Goal: Task Accomplishment & Management: Manage account settings

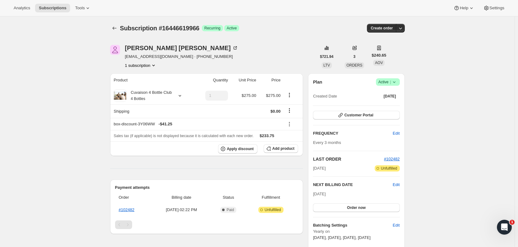
click at [116, 29] on icon "Subscriptions" at bounding box center [114, 28] width 6 height 6
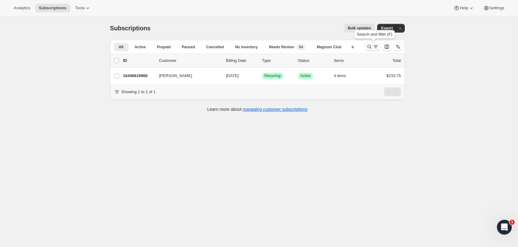
click at [372, 47] on icon "Search and filter results" at bounding box center [369, 47] width 6 height 6
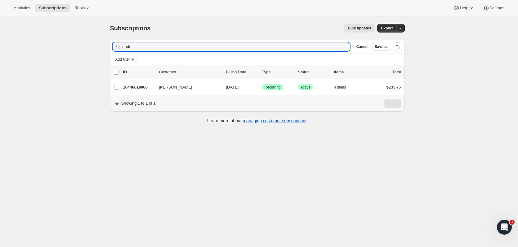
drag, startPoint x: 160, startPoint y: 46, endPoint x: 61, endPoint y: 43, distance: 99.0
click at [61, 43] on div "Subscriptions. This page is ready Subscriptions Bulk updates More actions Bulk …" at bounding box center [257, 139] width 514 height 247
type input "[PERSON_NAME]"
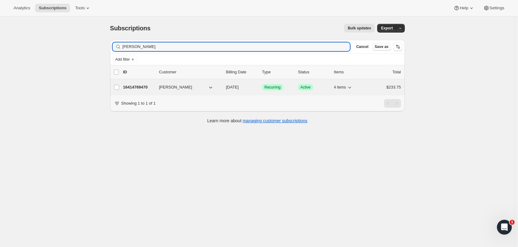
click at [144, 89] on p "16414769470" at bounding box center [138, 87] width 31 height 6
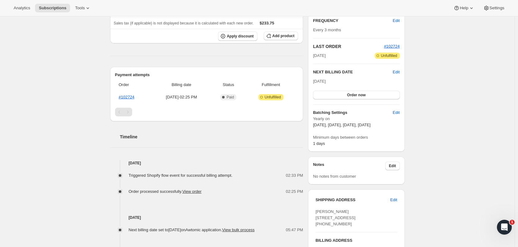
scroll to position [154, 0]
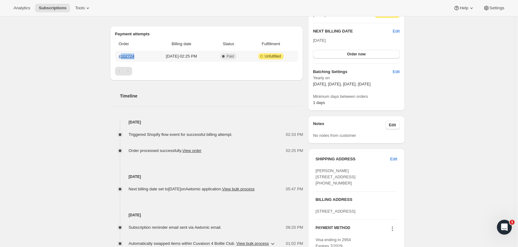
drag, startPoint x: 141, startPoint y: 59, endPoint x: 123, endPoint y: 56, distance: 17.8
click at [123, 56] on th "#102724" at bounding box center [133, 56] width 37 height 11
copy link "102724"
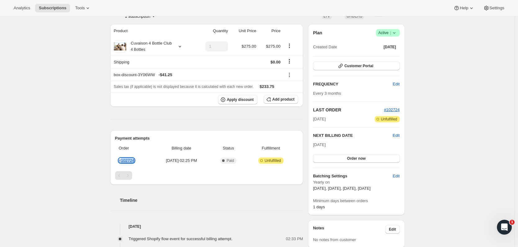
scroll to position [0, 0]
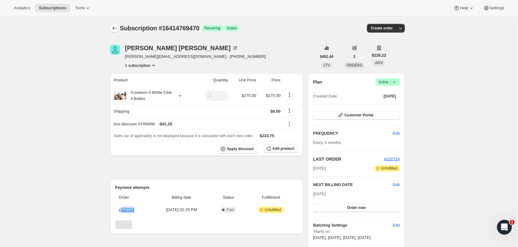
click at [113, 29] on icon "Subscriptions" at bounding box center [114, 28] width 6 height 6
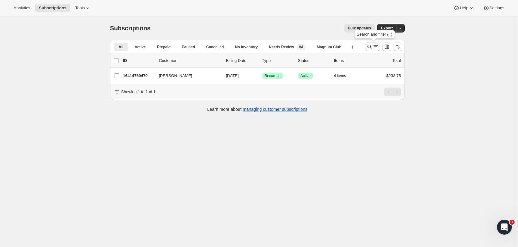
click at [370, 48] on icon "Search and filter results" at bounding box center [369, 47] width 6 height 6
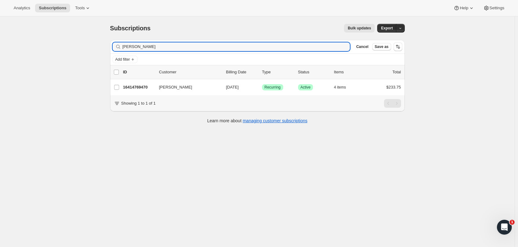
drag, startPoint x: 153, startPoint y: 46, endPoint x: 20, endPoint y: 46, distance: 133.0
click at [20, 46] on div "Subscriptions. This page is ready Subscriptions Bulk updates More actions Bulk …" at bounding box center [257, 139] width 514 height 247
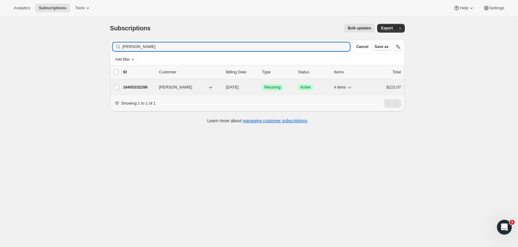
type input "[PERSON_NAME]"
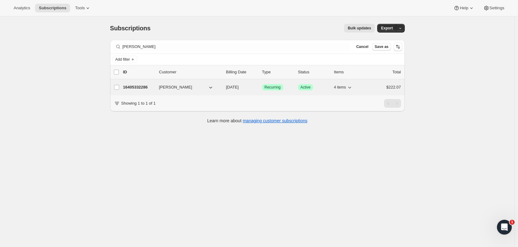
click at [143, 91] on div "16405332286 [PERSON_NAME] [DATE] Success Recurring Success Active 4 items $222.…" at bounding box center [262, 87] width 278 height 9
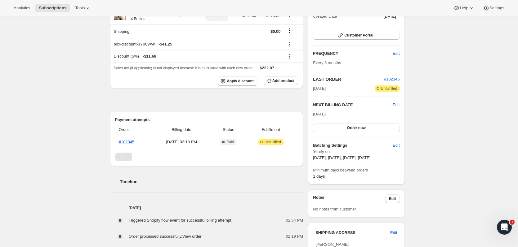
scroll to position [81, 0]
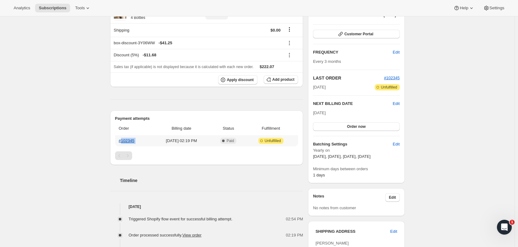
drag, startPoint x: 144, startPoint y: 141, endPoint x: 123, endPoint y: 140, distance: 20.8
click at [123, 140] on tr "#102345 [DATE] · 02:19 PM Complete Paid Attention Incomplete Unfulfilled" at bounding box center [206, 141] width 183 height 11
copy link "102345"
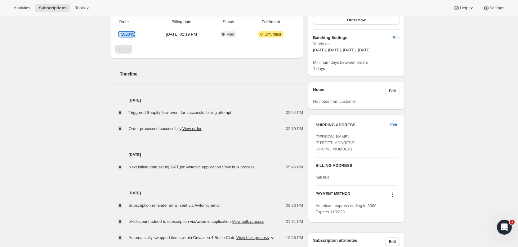
scroll to position [197, 0]
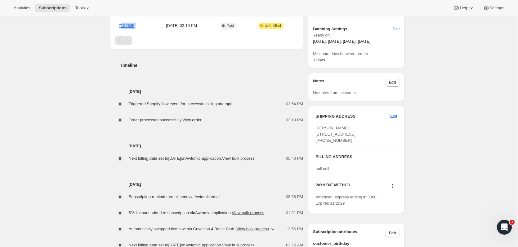
drag, startPoint x: 348, startPoint y: 155, endPoint x: 322, endPoint y: 155, distance: 26.1
click at [322, 144] on div "[PERSON_NAME] [STREET_ADDRESS] [PHONE_NUMBER]" at bounding box center [356, 134] width 82 height 19
copy span "9253231720"
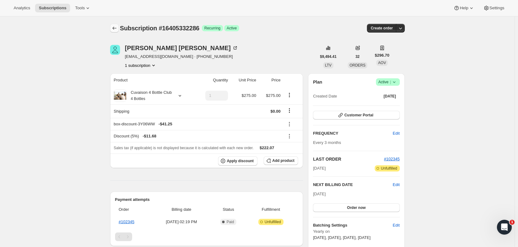
click at [118, 29] on icon "Subscriptions" at bounding box center [114, 28] width 6 height 6
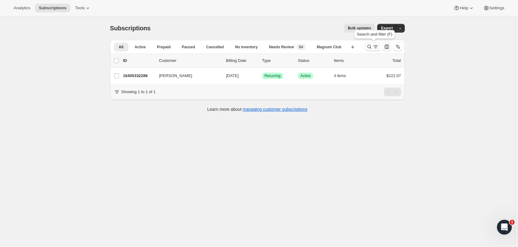
click at [371, 49] on icon "Search and filter results" at bounding box center [369, 47] width 6 height 6
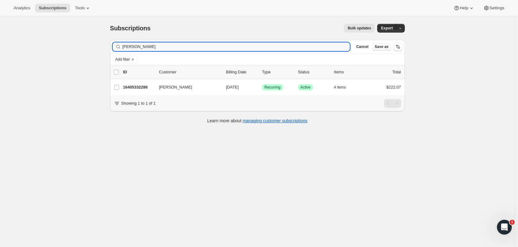
drag, startPoint x: 146, startPoint y: 50, endPoint x: 71, endPoint y: 50, distance: 74.4
click at [71, 50] on div "Subscriptions. This page is ready Subscriptions Bulk updates More actions Bulk …" at bounding box center [257, 139] width 514 height 247
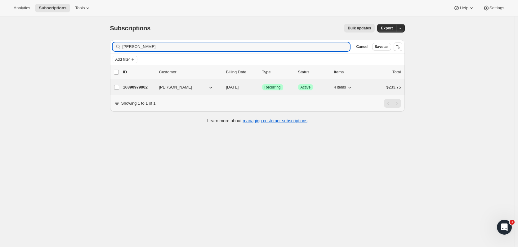
type input "[PERSON_NAME]"
click at [142, 87] on p "16390979902" at bounding box center [138, 87] width 31 height 6
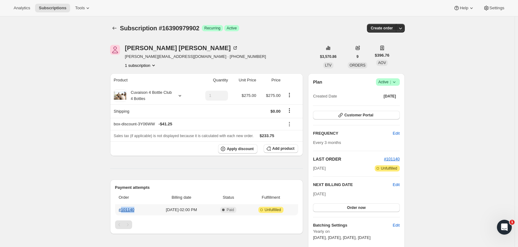
drag, startPoint x: 142, startPoint y: 210, endPoint x: 122, endPoint y: 209, distance: 19.6
click at [122, 209] on th "#101140" at bounding box center [133, 210] width 37 height 11
copy link "101140"
click at [118, 31] on icon "Subscriptions" at bounding box center [114, 28] width 6 height 6
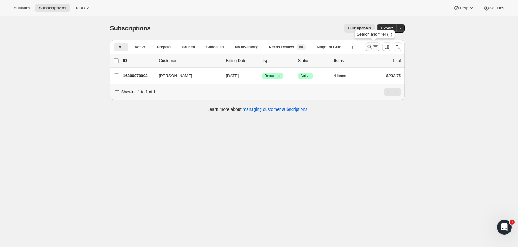
click at [370, 46] on icon "Search and filter results" at bounding box center [369, 47] width 6 height 6
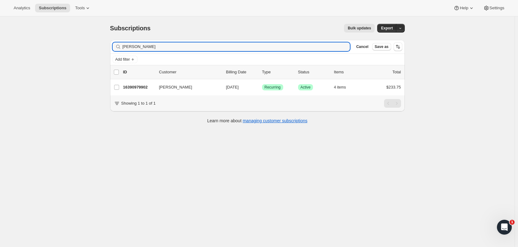
drag, startPoint x: 140, startPoint y: 48, endPoint x: 101, endPoint y: 49, distance: 39.7
click at [101, 49] on div "Subscriptions. This page is ready Subscriptions Bulk updates More actions Bulk …" at bounding box center [257, 139] width 514 height 247
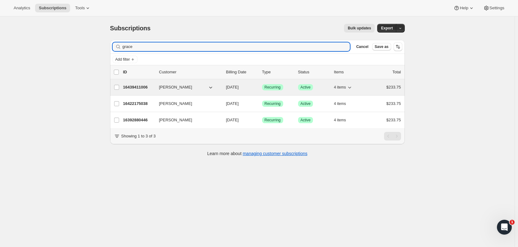
type input "grace"
click at [138, 90] on p "16439411006" at bounding box center [138, 87] width 31 height 6
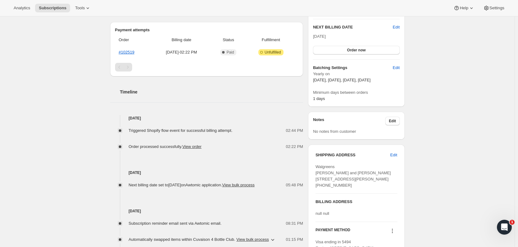
scroll to position [159, 0]
drag, startPoint x: 138, startPoint y: 53, endPoint x: 122, endPoint y: 52, distance: 15.9
click at [122, 52] on th "#102519" at bounding box center [133, 51] width 37 height 11
copy link "102519"
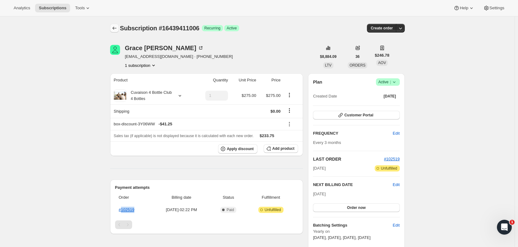
click at [115, 29] on icon "Subscriptions" at bounding box center [114, 28] width 6 height 6
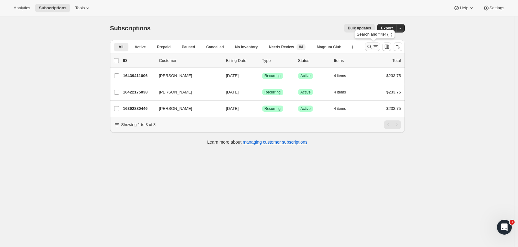
click at [367, 46] on button "Search and filter results" at bounding box center [372, 46] width 15 height 9
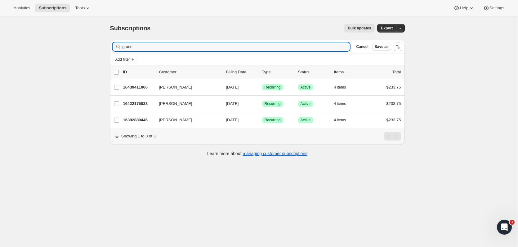
drag, startPoint x: 143, startPoint y: 47, endPoint x: 66, endPoint y: 53, distance: 77.1
click at [66, 53] on div "Subscriptions. This page is ready Subscriptions Bulk updates More actions Bulk …" at bounding box center [257, 139] width 514 height 247
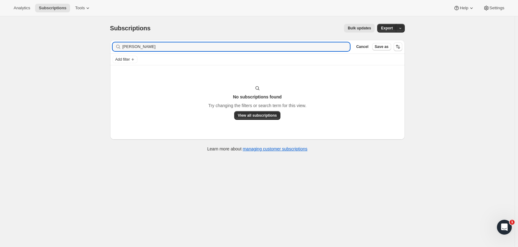
drag, startPoint x: 152, startPoint y: 47, endPoint x: 105, endPoint y: 56, distance: 47.8
click at [105, 56] on div "Subscriptions. This page is ready Subscriptions Bulk updates More actions Bulk …" at bounding box center [257, 87] width 309 height 142
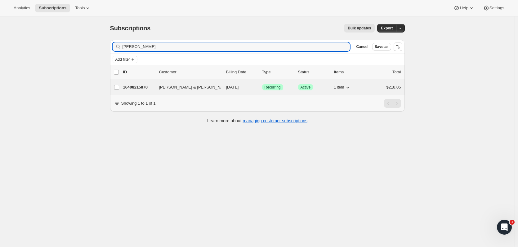
type input "[PERSON_NAME]"
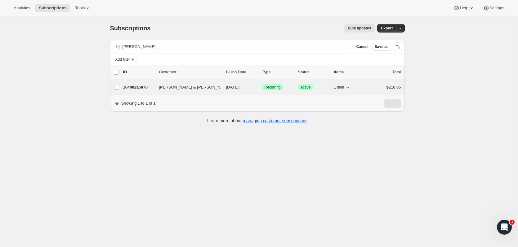
click at [146, 85] on p "16408215870" at bounding box center [138, 87] width 31 height 6
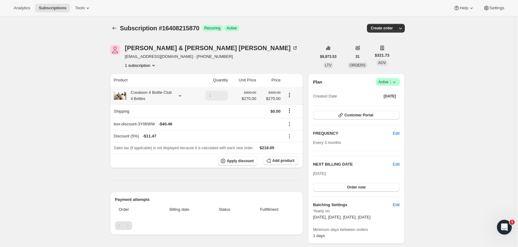
click at [179, 97] on icon at bounding box center [180, 96] width 6 height 6
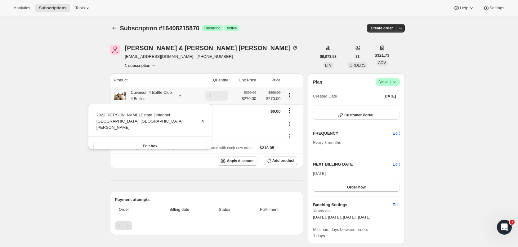
click at [179, 97] on icon at bounding box center [180, 96] width 6 height 6
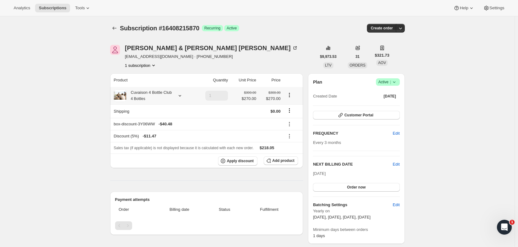
click at [177, 97] on div at bounding box center [178, 96] width 9 height 6
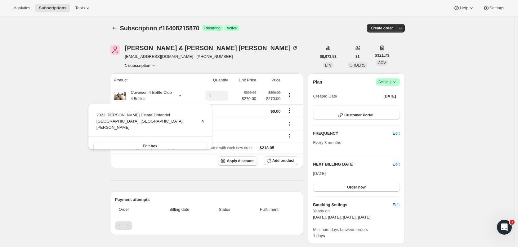
click at [216, 57] on div "[PERSON_NAME] & [PERSON_NAME] [EMAIL_ADDRESS][DOMAIN_NAME] · [PHONE_NUMBER] 1 s…" at bounding box center [213, 57] width 206 height 24
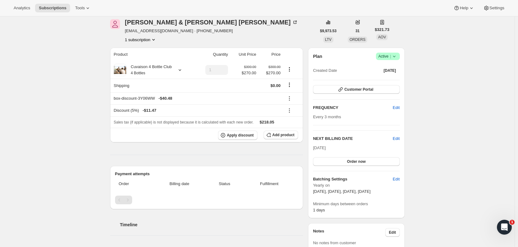
scroll to position [48, 0]
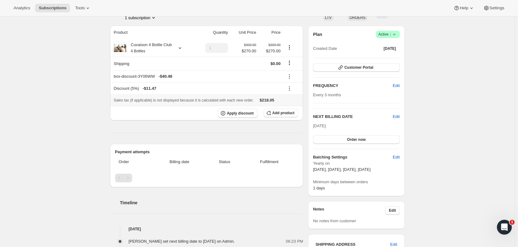
click at [270, 103] on span "$218.05" at bounding box center [267, 100] width 15 height 5
click at [275, 113] on span "Add product" at bounding box center [283, 113] width 22 height 5
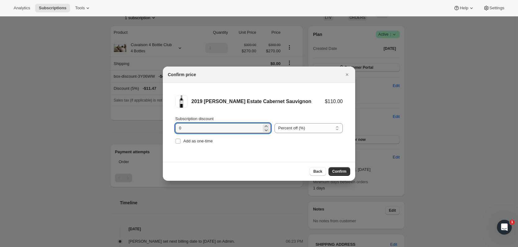
drag, startPoint x: 191, startPoint y: 129, endPoint x: 168, endPoint y: 129, distance: 22.3
click at [168, 129] on li "2019 [PERSON_NAME] Estate Cabernet Sauvignon $110.00 Subscription discount 0 Pe…" at bounding box center [259, 120] width 192 height 75
type input "20"
click at [191, 143] on span "Add as one-time" at bounding box center [197, 141] width 29 height 5
click at [180, 143] on input "Add as one-time" at bounding box center [178, 141] width 5 height 5
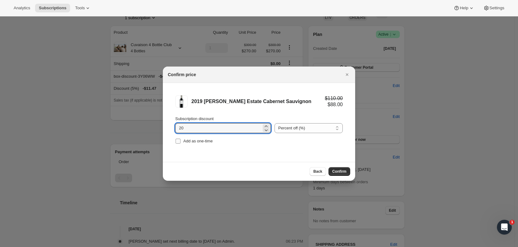
checkbox input "true"
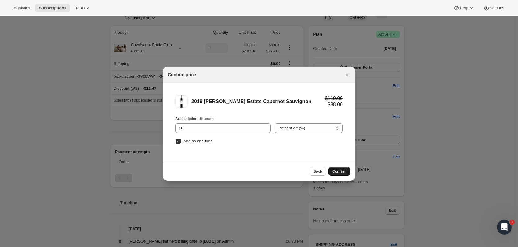
click at [346, 175] on button "Confirm" at bounding box center [339, 171] width 22 height 9
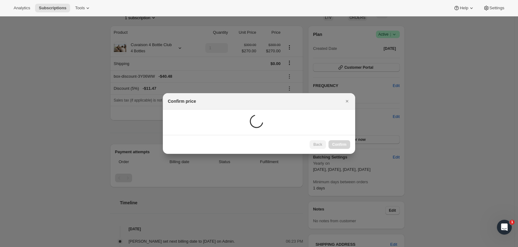
scroll to position [33, 0]
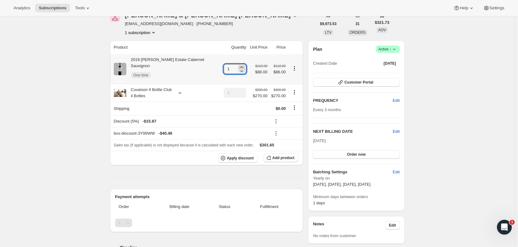
click at [240, 64] on icon at bounding box center [241, 67] width 6 height 6
type input "4"
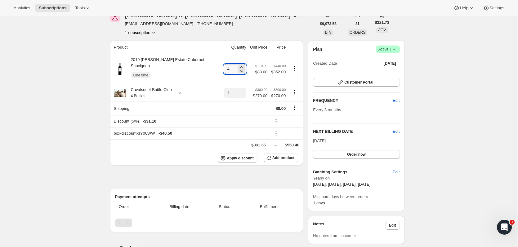
click at [256, 19] on div "[PERSON_NAME] & [PERSON_NAME] [EMAIL_ADDRESS][DOMAIN_NAME] · [PHONE_NUMBER] 1 s…" at bounding box center [213, 24] width 206 height 24
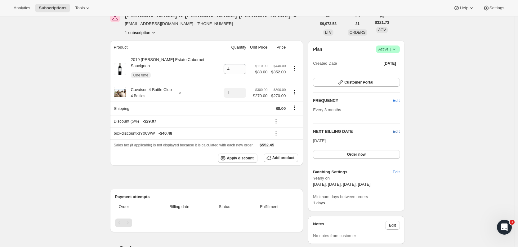
click at [396, 132] on span "Edit" at bounding box center [396, 132] width 7 height 6
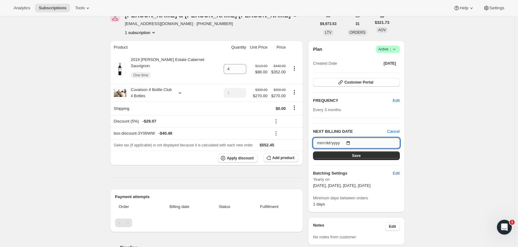
click at [352, 143] on input "[DATE]" at bounding box center [356, 143] width 87 height 11
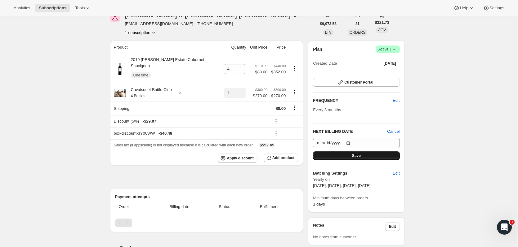
click at [369, 158] on button "Save" at bounding box center [356, 156] width 87 height 9
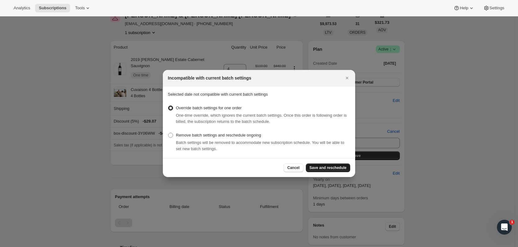
click at [339, 166] on button "Save and reschedule" at bounding box center [328, 168] width 44 height 9
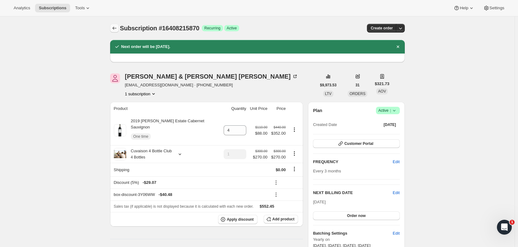
click at [119, 28] on button "Subscriptions" at bounding box center [114, 28] width 9 height 9
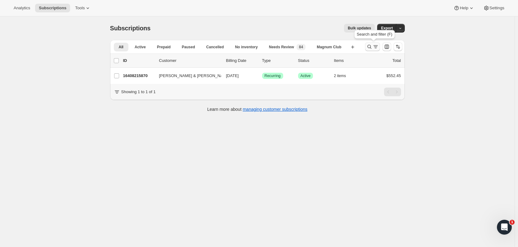
click at [367, 49] on icon "Search and filter results" at bounding box center [369, 47] width 6 height 6
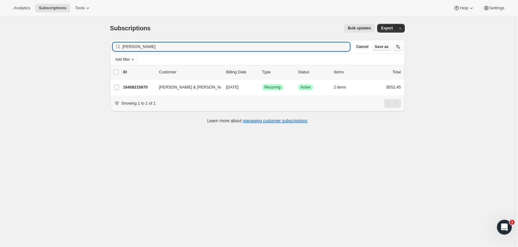
drag, startPoint x: 173, startPoint y: 51, endPoint x: 45, endPoint y: 45, distance: 128.2
click at [45, 45] on div "Subscriptions. This page is ready Subscriptions Bulk updates More actions Bulk …" at bounding box center [257, 139] width 514 height 247
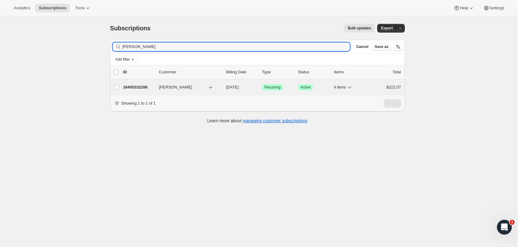
type input "[PERSON_NAME]"
click at [134, 84] on div "16405332286 [PERSON_NAME] [DATE] Success Recurring Success Active 4 items $222.…" at bounding box center [262, 87] width 278 height 9
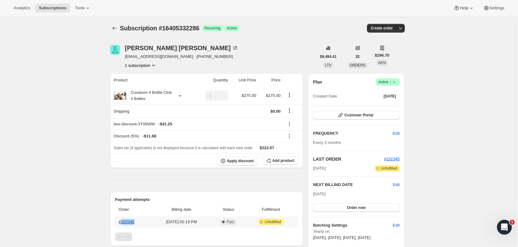
drag, startPoint x: 140, startPoint y: 223, endPoint x: 122, endPoint y: 223, distance: 17.7
click at [122, 223] on th "#102345" at bounding box center [133, 222] width 37 height 11
copy link "102345"
click at [118, 28] on icon "Subscriptions" at bounding box center [114, 28] width 6 height 6
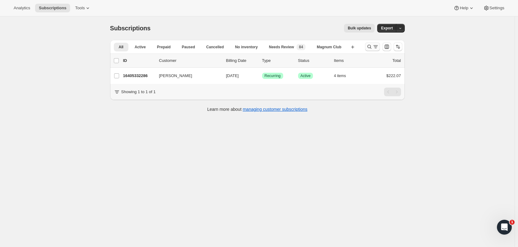
click at [371, 47] on icon "Search and filter results" at bounding box center [369, 47] width 6 height 6
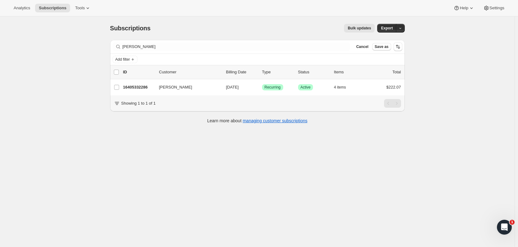
drag, startPoint x: 152, startPoint y: 42, endPoint x: 47, endPoint y: 47, distance: 105.3
click at [47, 47] on div "Subscriptions. This page is ready Subscriptions Bulk updates More actions Bulk …" at bounding box center [257, 139] width 514 height 247
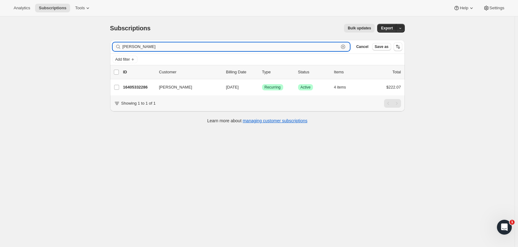
click at [147, 43] on input "[PERSON_NAME]" at bounding box center [230, 46] width 216 height 9
drag, startPoint x: 128, startPoint y: 46, endPoint x: 122, endPoint y: 46, distance: 5.9
click at [122, 46] on div "jesper Clear" at bounding box center [232, 46] width 238 height 9
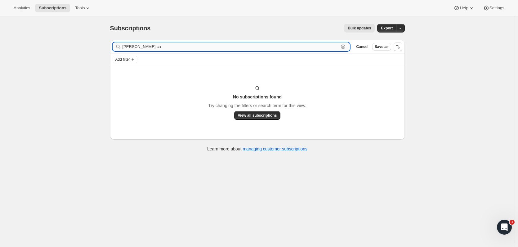
click at [143, 49] on input "charles ca" at bounding box center [230, 46] width 216 height 9
drag, startPoint x: 144, startPoint y: 49, endPoint x: 124, endPoint y: 43, distance: 20.2
click at [124, 43] on input "charles cary" at bounding box center [230, 46] width 216 height 9
drag, startPoint x: 146, startPoint y: 48, endPoint x: 124, endPoint y: 43, distance: 22.1
click at [124, 43] on input "charles cary" at bounding box center [230, 46] width 216 height 9
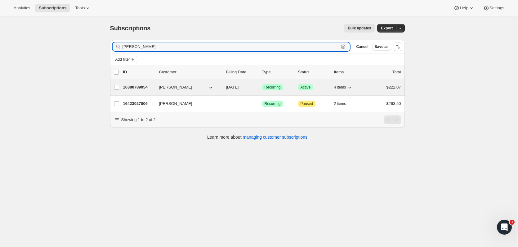
type input "cary"
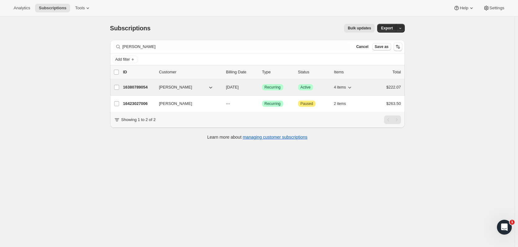
click at [132, 91] on div "16380789054 Bill Cary 11/01/2025 Success Recurring Success Active 4 items $222.…" at bounding box center [262, 87] width 278 height 9
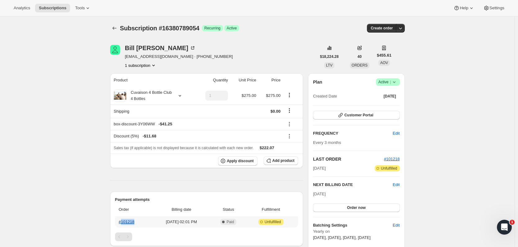
drag, startPoint x: 137, startPoint y: 222, endPoint x: 123, endPoint y: 222, distance: 14.6
click at [123, 222] on th "#101218" at bounding box center [133, 222] width 37 height 11
copy link "101218"
click at [114, 27] on icon "Subscriptions" at bounding box center [114, 28] width 6 height 6
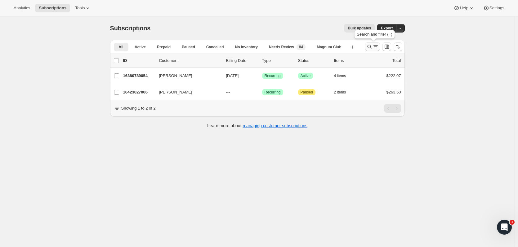
click at [370, 50] on button "Search and filter results" at bounding box center [372, 46] width 15 height 9
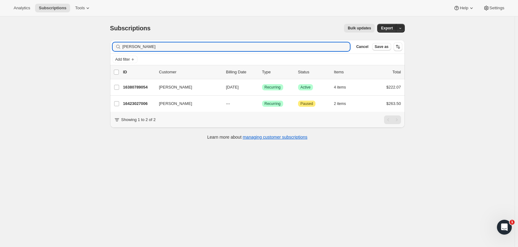
drag, startPoint x: 83, startPoint y: 57, endPoint x: 59, endPoint y: 60, distance: 23.7
click at [59, 60] on div "Subscriptions. This page is ready Subscriptions Bulk updates More actions Bulk …" at bounding box center [257, 139] width 514 height 247
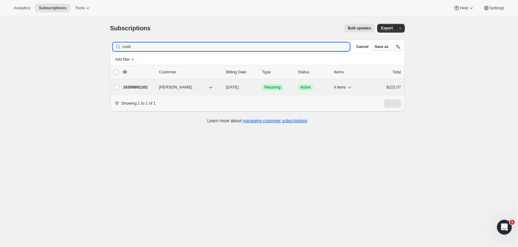
type input "costr"
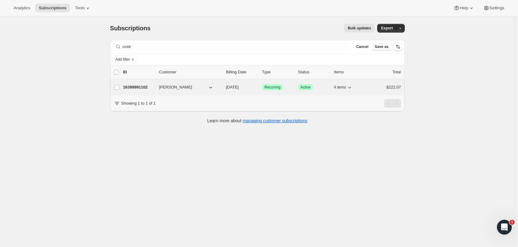
click at [140, 84] on div "16399991102 Christine Hansen 11/01/2025 Success Recurring Success Active 4 item…" at bounding box center [262, 87] width 278 height 9
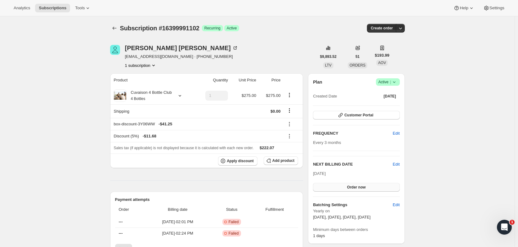
click at [368, 187] on button "Order now" at bounding box center [356, 187] width 87 height 9
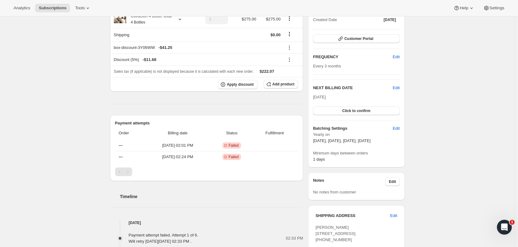
scroll to position [82, 0]
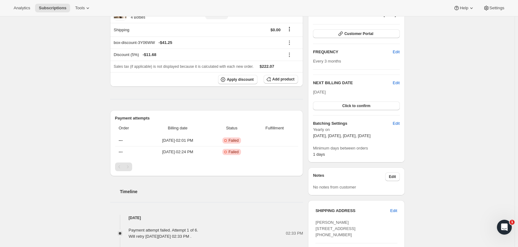
click at [456, 115] on div "Subscription #16399991102. This page is ready Subscription #16399991102 Success…" at bounding box center [257, 198] width 514 height 526
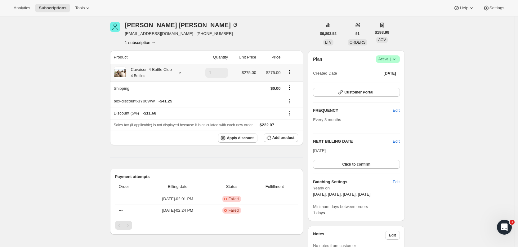
click at [179, 72] on icon at bounding box center [180, 73] width 6 height 6
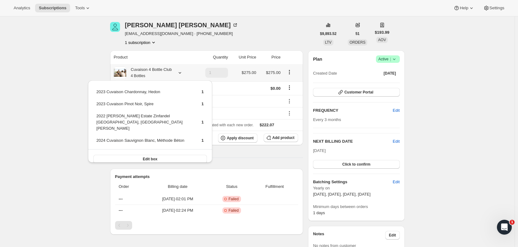
click at [179, 72] on icon at bounding box center [180, 73] width 6 height 6
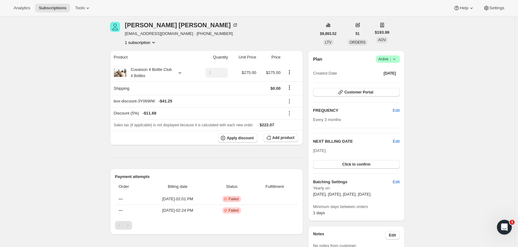
scroll to position [0, 0]
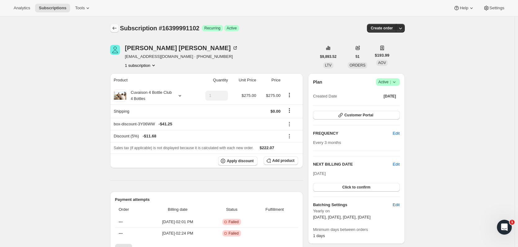
click at [118, 27] on icon "Subscriptions" at bounding box center [114, 28] width 6 height 6
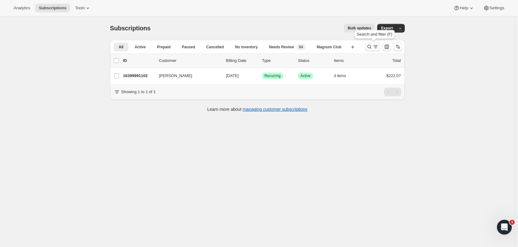
click at [371, 48] on icon "Search and filter results" at bounding box center [369, 47] width 4 height 4
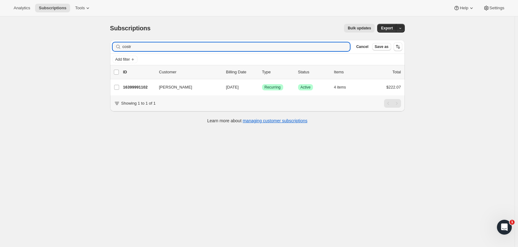
drag, startPoint x: 152, startPoint y: 47, endPoint x: 89, endPoint y: 44, distance: 63.0
click at [89, 44] on div "Subscriptions. This page is ready Subscriptions Bulk updates More actions Bulk …" at bounding box center [257, 139] width 514 height 247
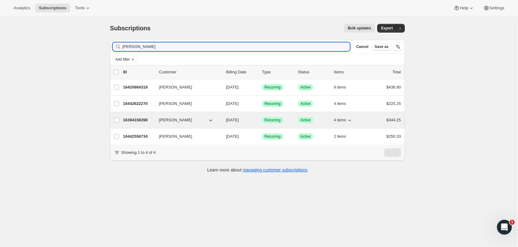
type input "whitney"
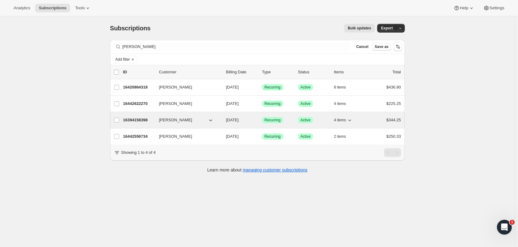
click at [138, 119] on p "16394158398" at bounding box center [138, 120] width 31 height 6
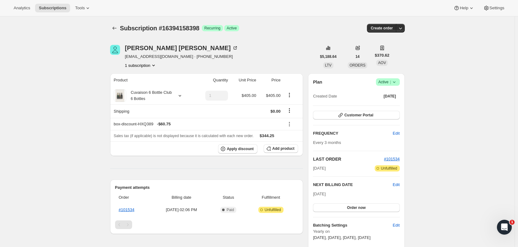
click at [397, 84] on icon at bounding box center [394, 82] width 6 height 6
click at [385, 103] on span "Cancel subscription" at bounding box center [389, 105] width 35 height 5
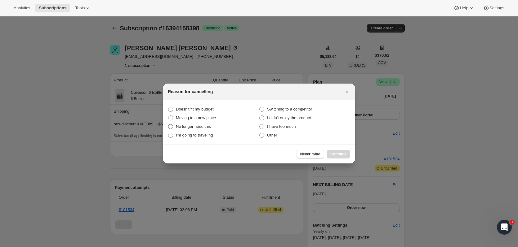
click at [213, 126] on label "No longer need this" at bounding box center [213, 126] width 91 height 9
click at [168, 125] on this "No longer need this" at bounding box center [168, 124] width 0 height 0
radio this "true"
click at [330, 150] on button "Continue" at bounding box center [339, 154] width 24 height 9
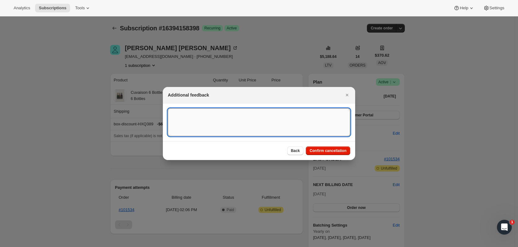
click at [263, 132] on textarea ":rhc:" at bounding box center [259, 123] width 182 height 28
type textarea "Not drinking"
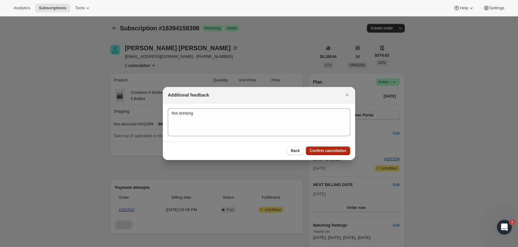
click at [345, 152] on span "Confirm cancellation" at bounding box center [327, 151] width 37 height 5
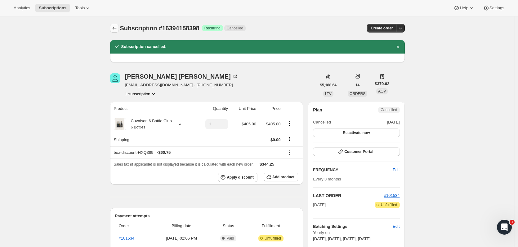
click at [115, 25] on icon "Subscriptions" at bounding box center [114, 28] width 6 height 6
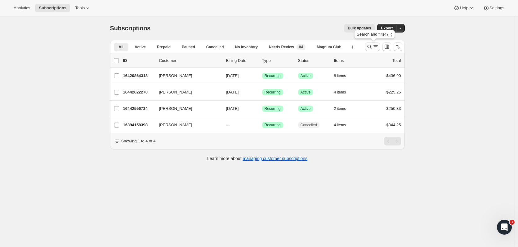
click at [369, 47] on icon "Search and filter results" at bounding box center [369, 47] width 4 height 4
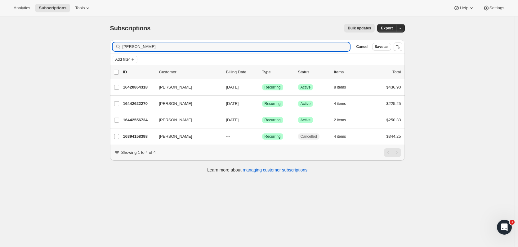
drag, startPoint x: 152, startPoint y: 49, endPoint x: 69, endPoint y: 48, distance: 83.4
click at [69, 48] on div "Subscriptions. This page is ready Subscriptions Bulk updates More actions Bulk …" at bounding box center [257, 139] width 514 height 247
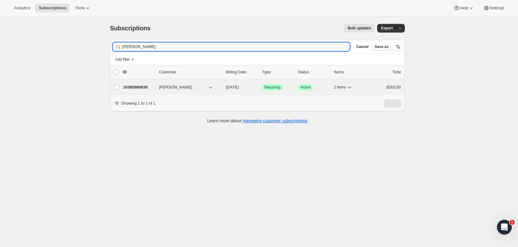
type input "david gar"
click at [141, 87] on p "16395960638" at bounding box center [138, 87] width 31 height 6
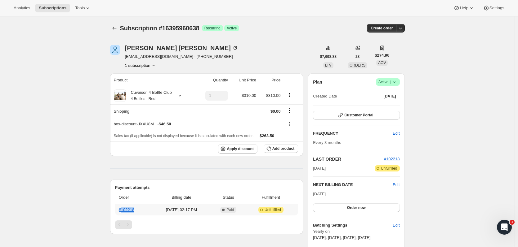
drag, startPoint x: 137, startPoint y: 211, endPoint x: 123, endPoint y: 213, distance: 14.3
click at [123, 213] on th "#102218" at bounding box center [133, 210] width 37 height 11
copy link "102218"
drag, startPoint x: 172, startPoint y: 58, endPoint x: 127, endPoint y: 57, distance: 45.3
click at [127, 57] on span "dwgarrett326@gmail.com · +17042365993" at bounding box center [181, 57] width 113 height 6
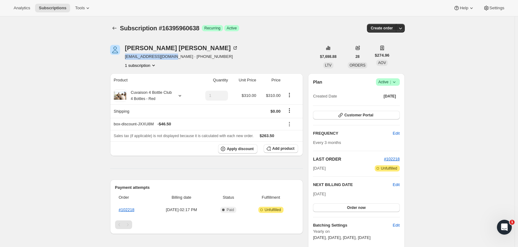
copy span "dwgarrett326@gmail.com"
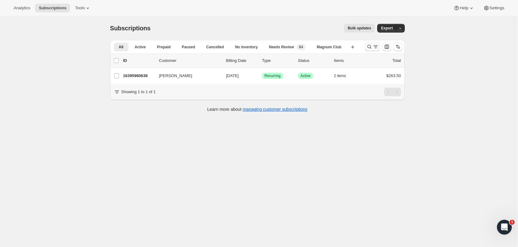
click at [372, 45] on icon "Search and filter results" at bounding box center [369, 47] width 6 height 6
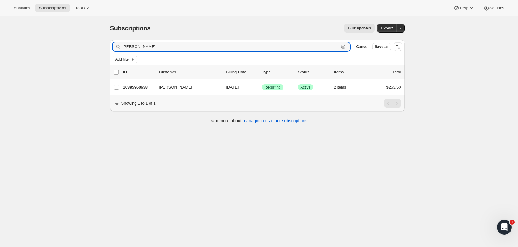
drag, startPoint x: 171, startPoint y: 47, endPoint x: 80, endPoint y: 49, distance: 91.2
click at [80, 49] on div "Subscriptions. This page is ready Subscriptions Bulk updates More actions Bulk …" at bounding box center [257, 139] width 514 height 247
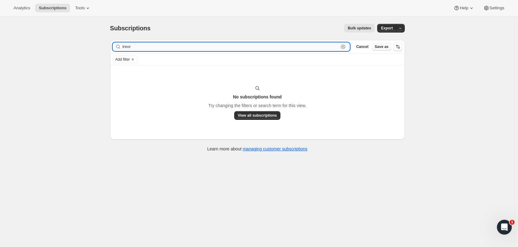
click at [128, 47] on input "treor" at bounding box center [230, 46] width 216 height 9
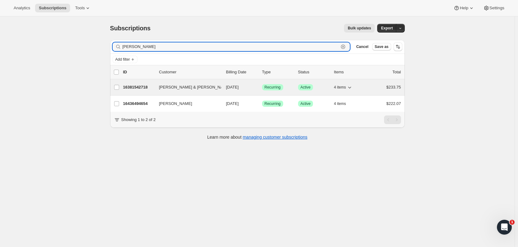
type input "[PERSON_NAME]"
click at [131, 89] on p "16381542718" at bounding box center [138, 87] width 31 height 6
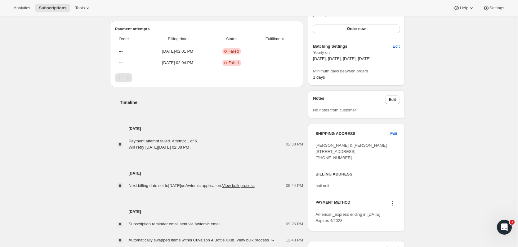
scroll to position [194, 0]
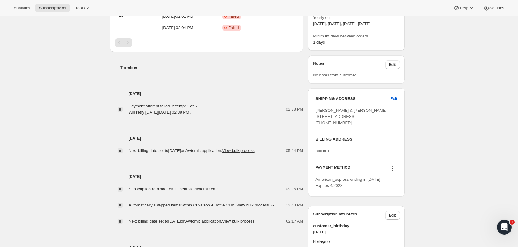
click at [393, 171] on icon at bounding box center [392, 170] width 1 height 1
click at [384, 221] on span "Add credit card" at bounding box center [385, 220] width 27 height 5
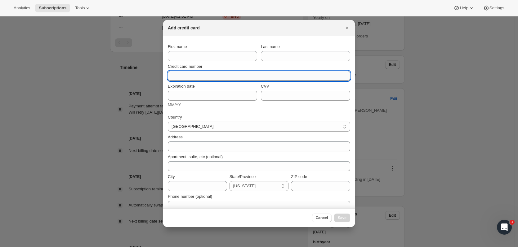
paste input "[CREDIT_CARD_NUMBER]"
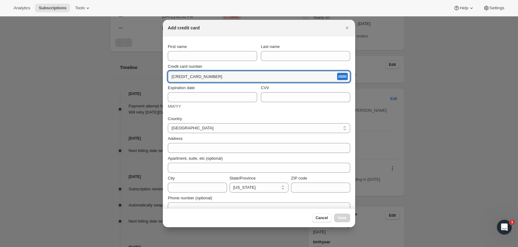
type input "[CREDIT_CARD_NUMBER]"
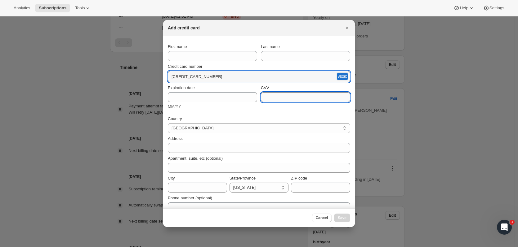
click at [310, 96] on input "CVV" at bounding box center [305, 97] width 89 height 10
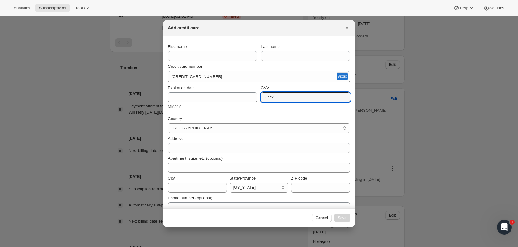
type input "7772"
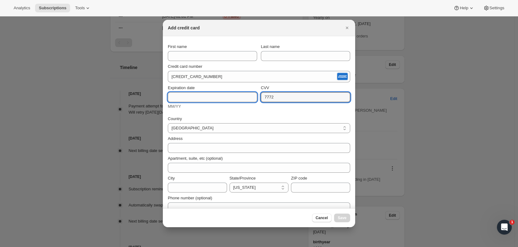
click at [192, 97] on input "Expiration date" at bounding box center [212, 97] width 89 height 10
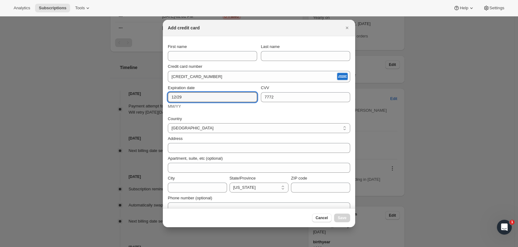
type input "12/29"
click at [182, 55] on input "First name" at bounding box center [212, 56] width 89 height 10
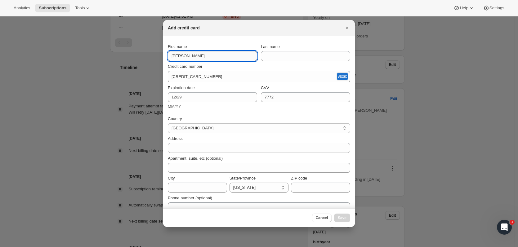
type input "Courtney"
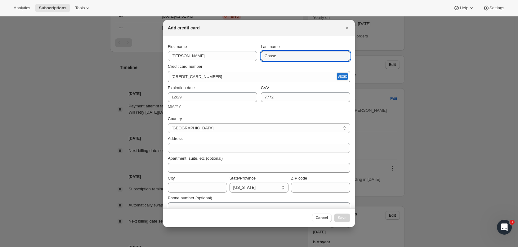
type input "Chase"
drag, startPoint x: 295, startPoint y: 31, endPoint x: 214, endPoint y: 25, distance: 81.4
click at [214, 25] on div "Add credit card" at bounding box center [253, 28] width 171 height 6
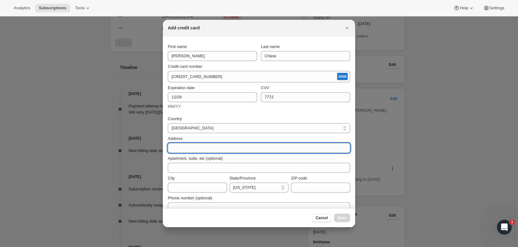
paste input "1800 Cathay Way"
type input "1800 Cathay Way"
click at [180, 192] on input "City" at bounding box center [197, 188] width 59 height 10
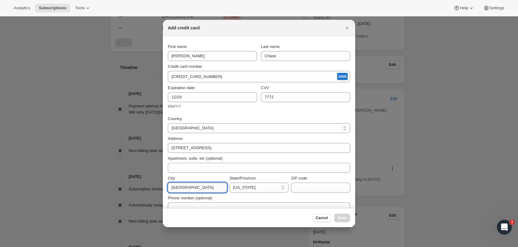
type input "Sacramento"
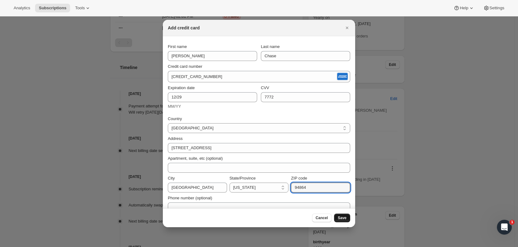
type input "94864"
click at [341, 217] on span "Save" at bounding box center [342, 218] width 9 height 5
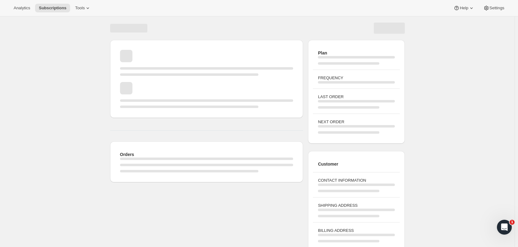
scroll to position [33, 0]
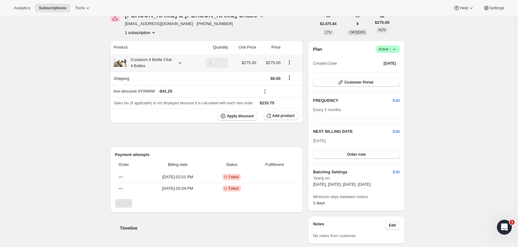
click at [180, 63] on icon at bounding box center [180, 63] width 2 height 2
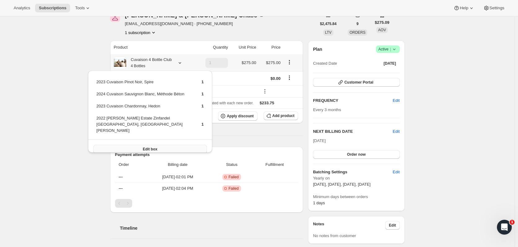
click at [152, 147] on span "Edit box" at bounding box center [150, 149] width 15 height 5
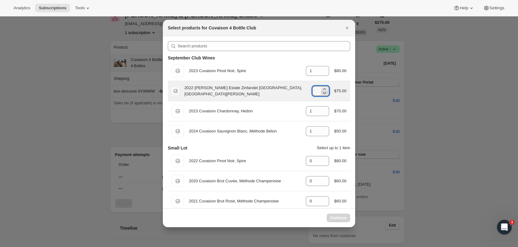
click at [323, 94] on icon ":r8n:" at bounding box center [324, 93] width 6 height 6
type input "1"
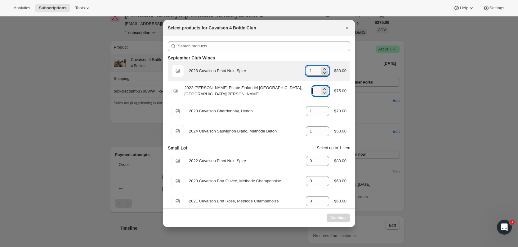
click at [322, 73] on icon ":r8n:" at bounding box center [324, 73] width 6 height 6
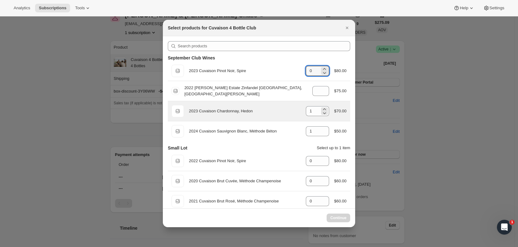
type input "1"
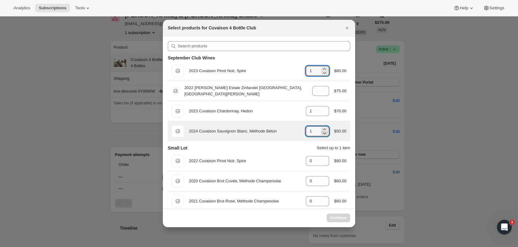
click at [324, 135] on icon ":r8n:" at bounding box center [324, 133] width 6 height 6
type input "1"
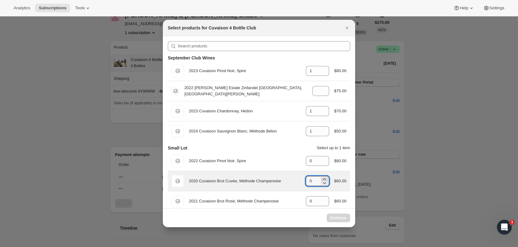
click at [322, 178] on icon ":r8n:" at bounding box center [324, 179] width 6 height 6
type input "0"
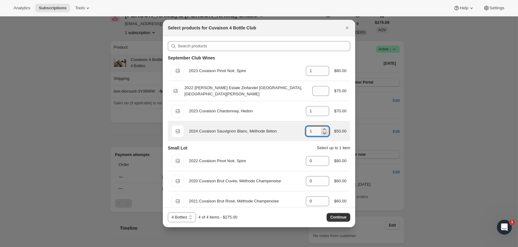
click at [321, 134] on icon ":r8n:" at bounding box center [324, 133] width 6 height 6
type input "0"
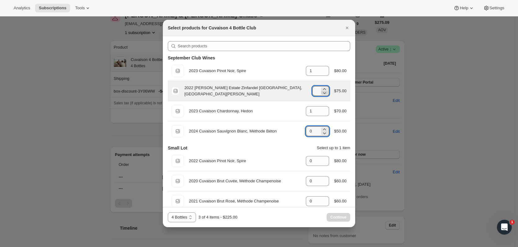
click at [322, 94] on icon ":r8n:" at bounding box center [324, 93] width 6 height 6
type input "0"
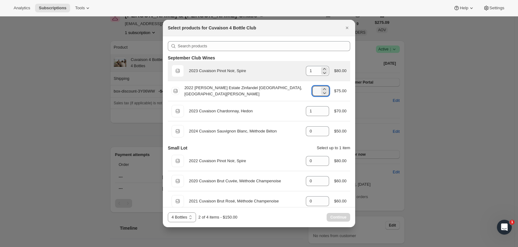
click at [318, 75] on div "1" at bounding box center [317, 71] width 23 height 10
click at [321, 74] on icon ":r8n:" at bounding box center [324, 73] width 6 height 6
type input "0"
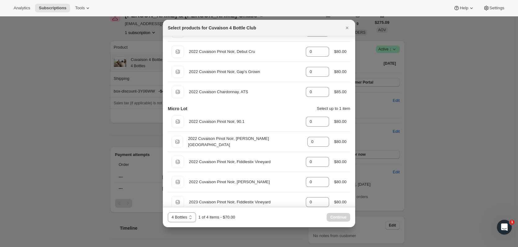
scroll to position [301, 0]
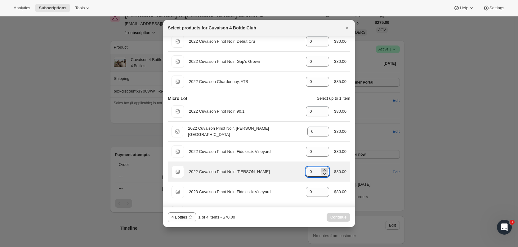
click at [321, 169] on icon ":r8n:" at bounding box center [324, 170] width 6 height 6
type input "2"
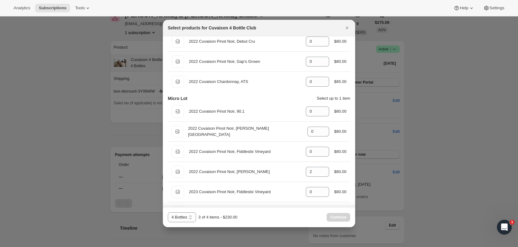
scroll to position [0, 0]
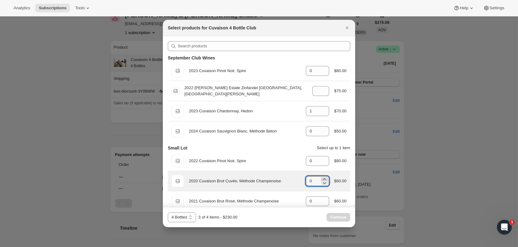
click at [321, 179] on icon ":r8n:" at bounding box center [324, 179] width 6 height 6
type input "1"
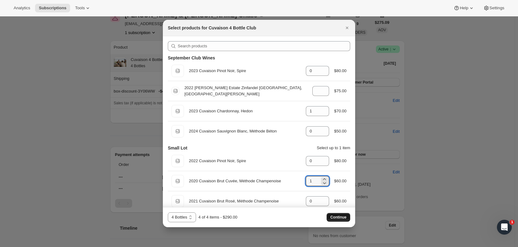
click at [329, 220] on button "Continue" at bounding box center [339, 217] width 24 height 9
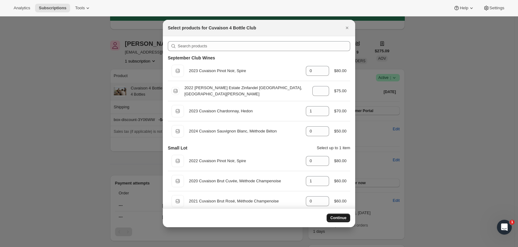
scroll to position [33, 0]
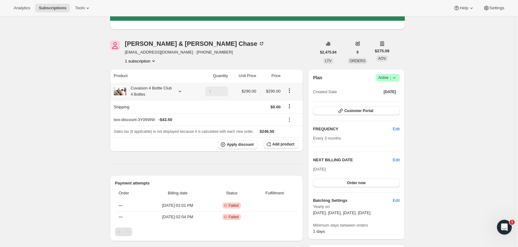
click at [181, 89] on icon at bounding box center [180, 91] width 6 height 6
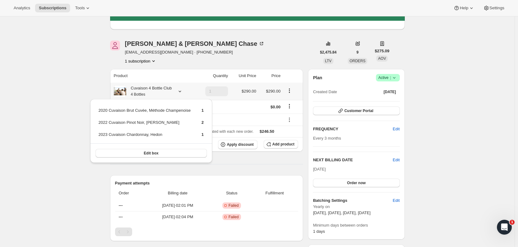
click at [181, 89] on icon at bounding box center [180, 91] width 6 height 6
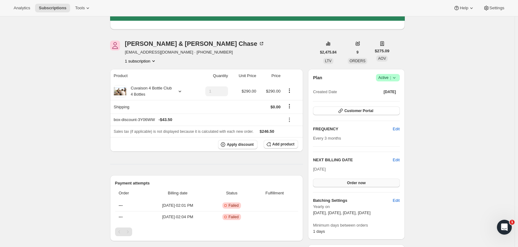
click at [393, 183] on button "Order now" at bounding box center [356, 183] width 87 height 9
click at [380, 185] on button "Click to confirm" at bounding box center [356, 183] width 87 height 9
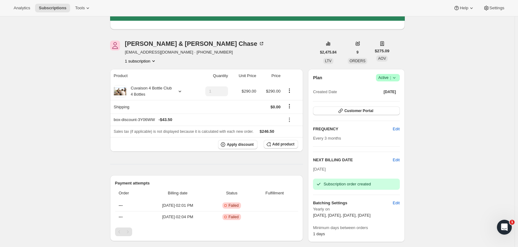
scroll to position [0, 0]
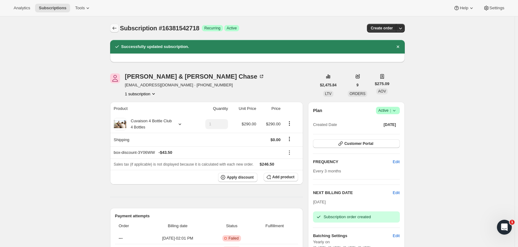
click at [116, 26] on icon "Subscriptions" at bounding box center [114, 28] width 6 height 6
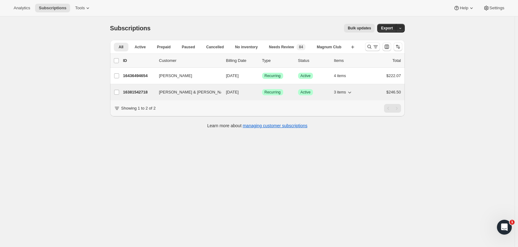
click at [150, 89] on div "16381542718 Trevor & Courtney Chase 11/01/2025 Success Recurring Success Active…" at bounding box center [262, 92] width 278 height 9
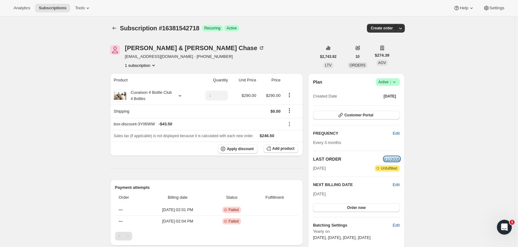
click at [395, 158] on span "#103006" at bounding box center [392, 159] width 16 height 5
click at [117, 28] on icon "Subscriptions" at bounding box center [114, 28] width 6 height 6
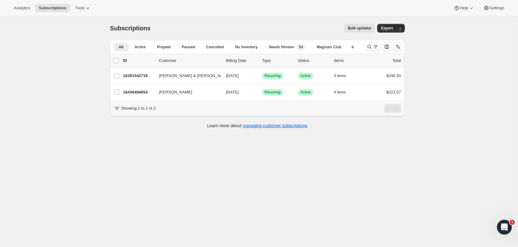
click at [368, 51] on div at bounding box center [383, 47] width 42 height 12
click at [371, 48] on icon "Search and filter results" at bounding box center [369, 47] width 6 height 6
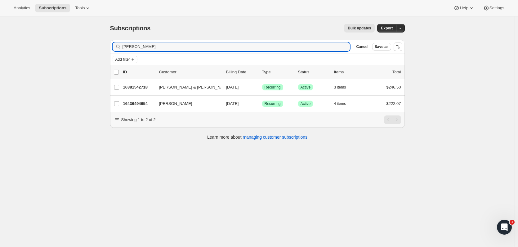
drag, startPoint x: 229, startPoint y: 48, endPoint x: 42, endPoint y: 41, distance: 186.5
click at [42, 41] on div "Subscriptions. This page is ready Subscriptions Bulk updates More actions Bulk …" at bounding box center [257, 139] width 514 height 247
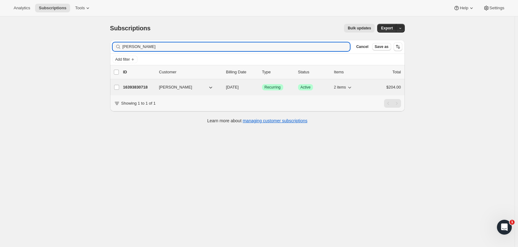
type input "henry f"
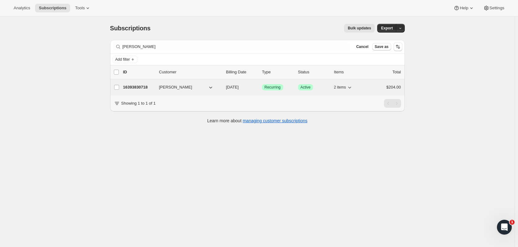
click at [137, 89] on p "16393830718" at bounding box center [138, 87] width 31 height 6
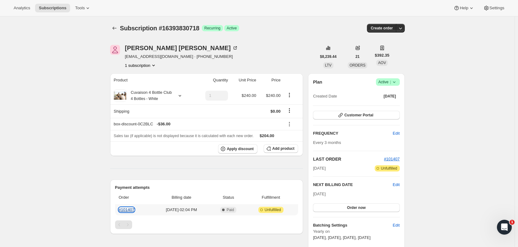
click at [131, 211] on link "#101407" at bounding box center [127, 210] width 16 height 5
click at [134, 211] on link "#101407" at bounding box center [127, 210] width 16 height 5
click at [118, 24] on button "Subscriptions" at bounding box center [114, 28] width 9 height 9
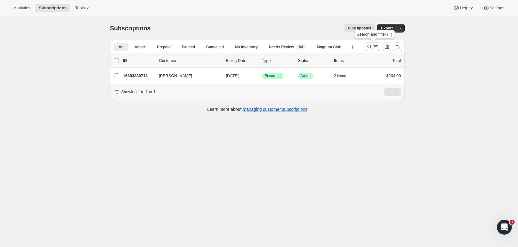
click at [368, 48] on icon "Search and filter results" at bounding box center [369, 47] width 6 height 6
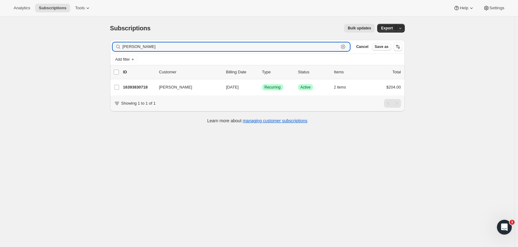
click at [346, 47] on icon "button" at bounding box center [343, 47] width 6 height 6
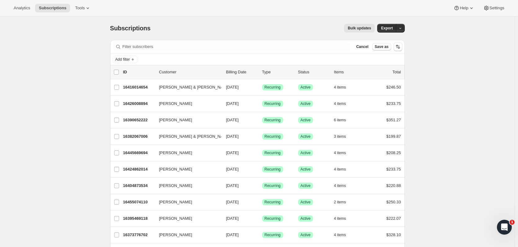
click at [159, 27] on div "Bulk updates" at bounding box center [266, 28] width 217 height 9
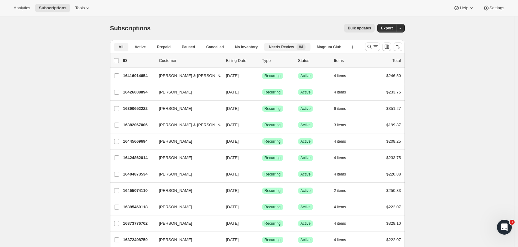
click at [292, 47] on span "Needs Review" at bounding box center [281, 47] width 25 height 5
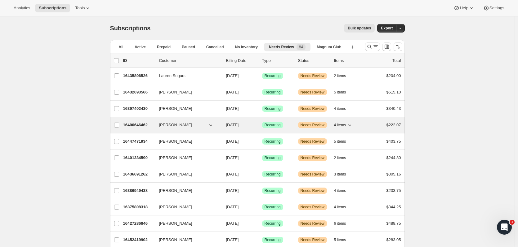
click at [211, 125] on icon "button" at bounding box center [210, 125] width 6 height 6
click at [212, 126] on icon "button" at bounding box center [210, 126] width 3 height 2
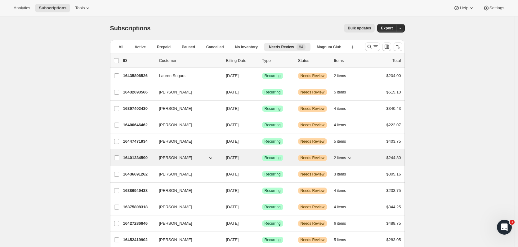
click at [143, 159] on p "16401334590" at bounding box center [138, 158] width 31 height 6
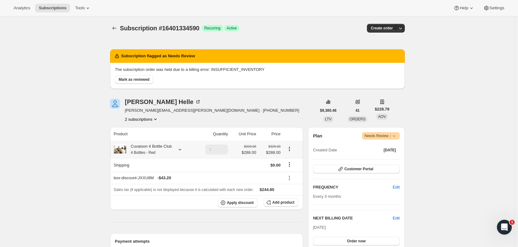
click at [184, 148] on div "Cuvaison 4 Bottle Club 4 Bottles - Red" at bounding box center [153, 150] width 79 height 12
click at [182, 150] on icon at bounding box center [180, 150] width 6 height 6
click at [181, 152] on icon at bounding box center [180, 150] width 6 height 6
